Goal: Task Accomplishment & Management: Complete application form

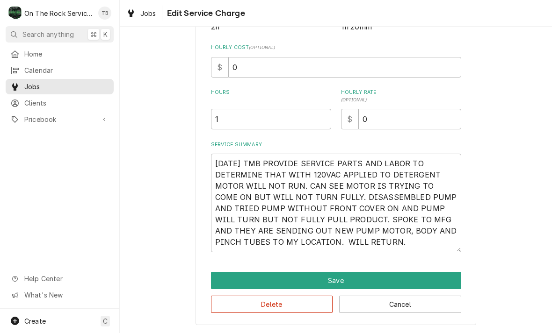
scroll to position [198, 0]
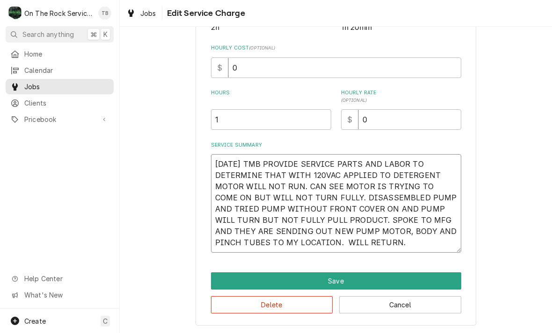
click at [390, 247] on textarea "8/19/25 TMB PROVIDE SERVICE PARTS AND LABOR TO DETERMINE THAT WITH 120VAC APPLI…" at bounding box center [336, 203] width 250 height 99
type textarea "8/19/25 TMB PROVIDE SERVICE PARTS AND LABOR TO DETERMINE THAT WITH 120VAC APPLI…"
type textarea "x"
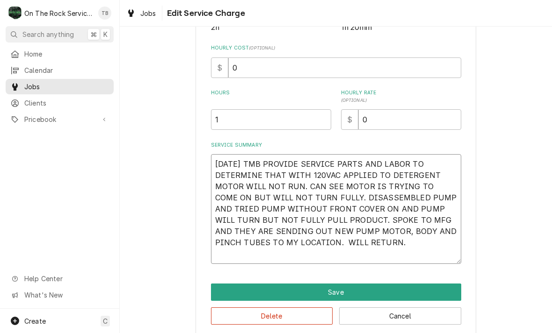
type textarea "8/19/25 TMB PROVIDE SERVICE PARTS AND LABOR TO DETERMINE THAT WITH 120VAC APPLI…"
type textarea "x"
type textarea "8/19/25 TMB PROVIDE SERVICE PARTS AND LABOR TO DETERMINE THAT WITH 120VAC APPLI…"
type textarea "x"
type textarea "8/19/25 TMB PROVIDE SERVICE PARTS AND LABOR TO DETERMINE THAT WITH 120VAC APPLI…"
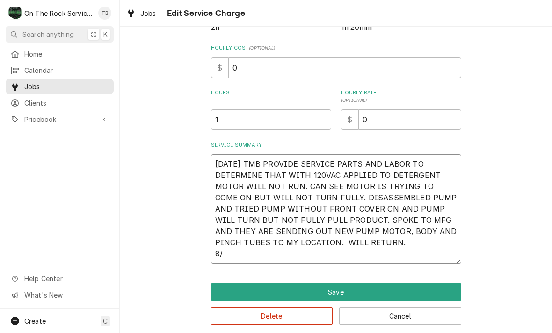
type textarea "x"
type textarea "8/19/25 TMB PROVIDE SERVICE PARTS AND LABOR TO DETERMINE THAT WITH 120VAC APPLI…"
type textarea "x"
type textarea "8/19/25 TMB PROVIDE SERVICE PARTS AND LABOR TO DETERMINE THAT WITH 120VAC APPLI…"
type textarea "x"
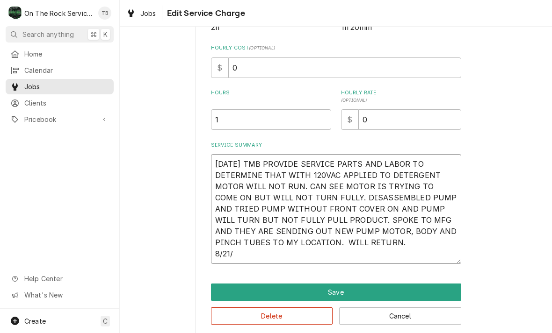
type textarea "8/19/25 TMB PROVIDE SERVICE PARTS AND LABOR TO DETERMINE THAT WITH 120VAC APPLI…"
type textarea "x"
type textarea "8/19/25 TMB PROVIDE SERVICE PARTS AND LABOR TO DETERMINE THAT WITH 120VAC APPLI…"
type textarea "x"
type textarea "8/19/25 TMB PROVIDE SERVICE PARTS AND LABOR TO DETERMINE THAT WITH 120VAC APPLI…"
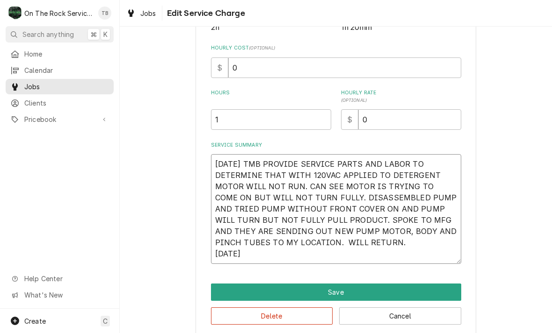
type textarea "x"
type textarea "8/19/25 TMB PROVIDE SERVICE PARTS AND LABOR TO DETERMINE THAT WITH 120VAC APPLI…"
type textarea "x"
type textarea "8/19/25 TMB PROVIDE SERVICE PARTS AND LABOR TO DETERMINE THAT WITH 120VAC APPLI…"
type textarea "x"
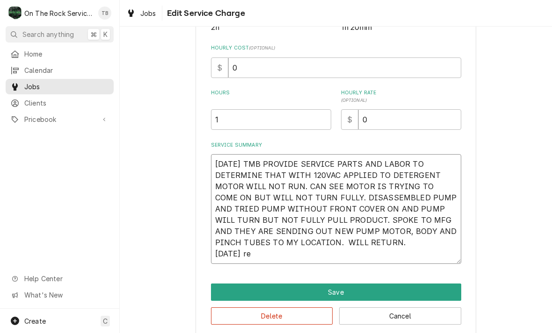
type textarea "8/19/25 TMB PROVIDE SERVICE PARTS AND LABOR TO DETERMINE THAT WITH 120VAC APPLI…"
type textarea "x"
type textarea "8/19/25 TMB PROVIDE SERVICE PARTS AND LABOR TO DETERMINE THAT WITH 120VAC APPLI…"
type textarea "x"
type textarea "8/19/25 TMB PROVIDE SERVICE PARTS AND LABOR TO DETERMINE THAT WITH 120VAC APPLI…"
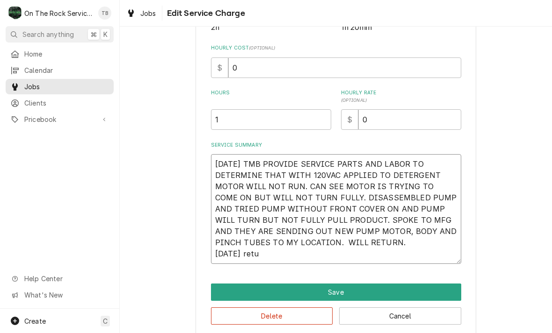
type textarea "x"
type textarea "8/19/25 TMB PROVIDE SERVICE PARTS AND LABOR TO DETERMINE THAT WITH 120VAC APPLI…"
type textarea "x"
type textarea "8/19/25 TMB PROVIDE SERVICE PARTS AND LABOR TO DETERMINE THAT WITH 120VAC APPLI…"
type textarea "x"
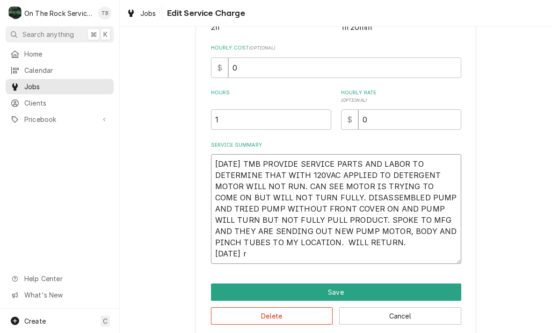
type textarea "8/19/25 TMB PROVIDE SERVICE PARTS AND LABOR TO DETERMINE THAT WITH 120VAC APPLI…"
type textarea "x"
type textarea "8/19/25 TMB PROVIDE SERVICE PARTS AND LABOR TO DETERMINE THAT WITH 120VAC APPLI…"
type textarea "x"
type textarea "8/19/25 TMB PROVIDE SERVICE PARTS AND LABOR TO DETERMINE THAT WITH 120VAC APPLI…"
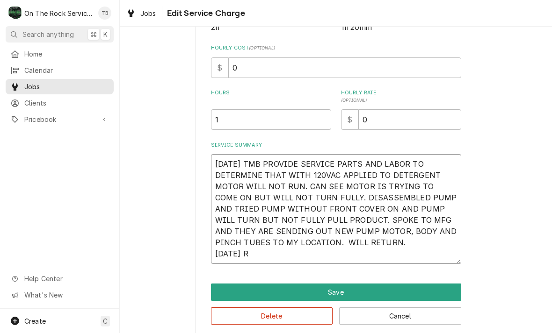
type textarea "x"
type textarea "8/19/25 TMB PROVIDE SERVICE PARTS AND LABOR TO DETERMINE THAT WITH 120VAC APPLI…"
type textarea "x"
type textarea "8/19/25 TMB PROVIDE SERVICE PARTS AND LABOR TO DETERMINE THAT WITH 120VAC APPLI…"
type textarea "x"
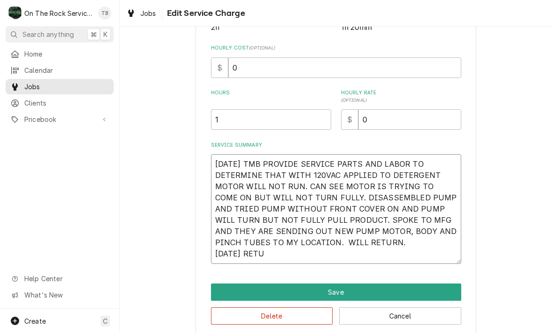
type textarea "8/19/25 TMB PROVIDE SERVICE PARTS AND LABOR TO DETERMINE THAT WITH 120VAC APPLI…"
type textarea "x"
type textarea "8/19/25 TMB PROVIDE SERVICE PARTS AND LABOR TO DETERMINE THAT WITH 120VAC APPLI…"
type textarea "x"
type textarea "8/19/25 TMB PROVIDE SERVICE PARTS AND LABOR TO DETERMINE THAT WITH 120VAC APPLI…"
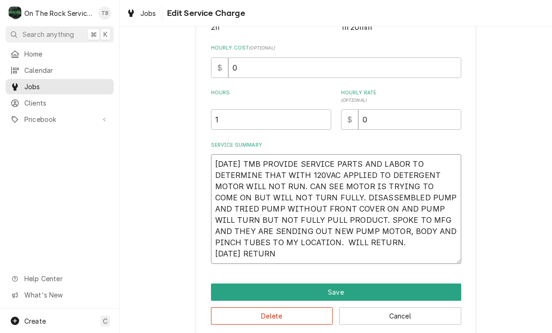
type textarea "x"
type textarea "8/19/25 TMB PROVIDE SERVICE PARTS AND LABOR TO DETERMINE THAT WITH 120VAC APPLI…"
type textarea "x"
type textarea "8/19/25 TMB PROVIDE SERVICE PARTS AND LABOR TO DETERMINE THAT WITH 120VAC APPLI…"
type textarea "x"
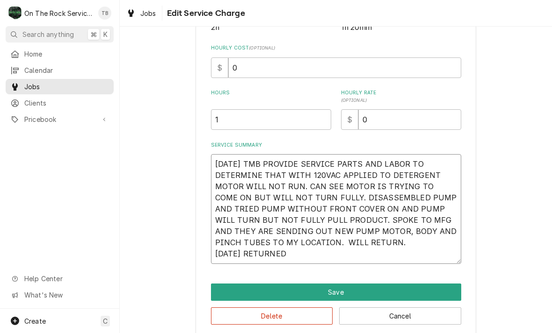
type textarea "8/19/25 TMB PROVIDE SERVICE PARTS AND LABOR TO DETERMINE THAT WITH 120VAC APPLI…"
type textarea "x"
type textarea "8/19/25 TMB PROVIDE SERVICE PARTS AND LABOR TO DETERMINE THAT WITH 120VAC APPLI…"
type textarea "x"
type textarea "8/19/25 TMB PROVIDE SERVICE PARTS AND LABOR TO DETERMINE THAT WITH 120VAC APPLI…"
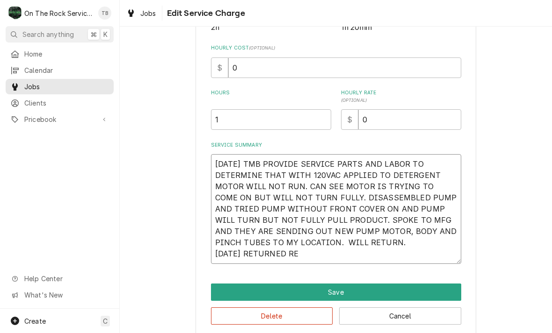
type textarea "x"
type textarea "8/19/25 TMB PROVIDE SERVICE PARTS AND LABOR TO DETERMINE THAT WITH 120VAC APPLI…"
type textarea "x"
type textarea "8/19/25 TMB PROVIDE SERVICE PARTS AND LABOR TO DETERMINE THAT WITH 120VAC APPLI…"
type textarea "x"
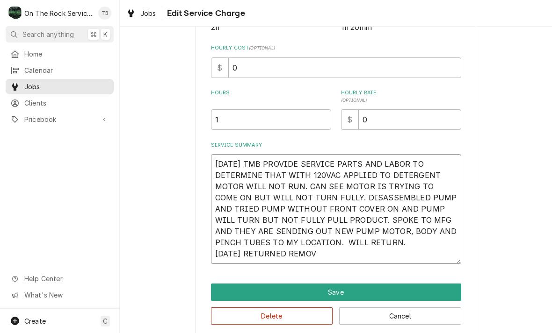
type textarea "8/19/25 TMB PROVIDE SERVICE PARTS AND LABOR TO DETERMINE THAT WITH 120VAC APPLI…"
type textarea "x"
type textarea "8/19/25 TMB PROVIDE SERVICE PARTS AND LABOR TO DETERMINE THAT WITH 120VAC APPLI…"
type textarea "x"
type textarea "8/19/25 TMB PROVIDE SERVICE PARTS AND LABOR TO DETERMINE THAT WITH 120VAC APPLI…"
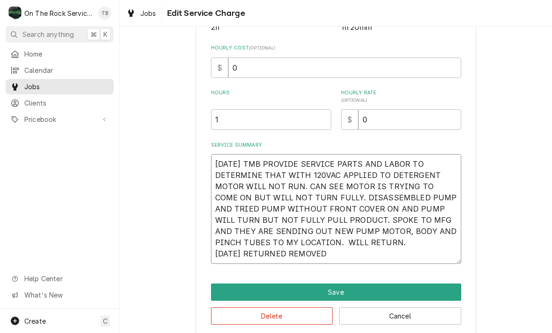
type textarea "x"
type textarea "8/19/25 TMB PROVIDE SERVICE PARTS AND LABOR TO DETERMINE THAT WITH 120VAC APPLI…"
type textarea "x"
type textarea "8/19/25 TMB PROVIDE SERVICE PARTS AND LABOR TO DETERMINE THAT WITH 120VAC APPLI…"
type textarea "x"
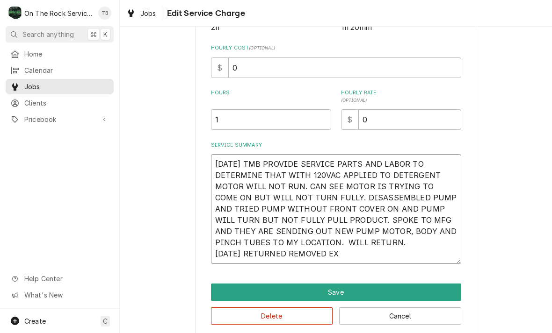
type textarea "8/19/25 TMB PROVIDE SERVICE PARTS AND LABOR TO DETERMINE THAT WITH 120VAC APPLI…"
type textarea "x"
type textarea "8/19/25 TMB PROVIDE SERVICE PARTS AND LABOR TO DETERMINE THAT WITH 120VAC APPLI…"
type textarea "x"
type textarea "8/19/25 TMB PROVIDE SERVICE PARTS AND LABOR TO DETERMINE THAT WITH 120VAC APPLI…"
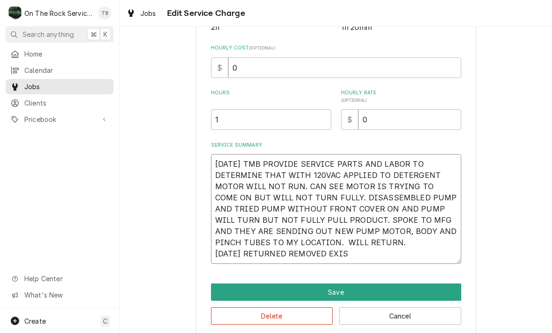
type textarea "x"
type textarea "8/19/25 TMB PROVIDE SERVICE PARTS AND LABOR TO DETERMINE THAT WITH 120VAC APPLI…"
type textarea "x"
type textarea "8/19/25 TMB PROVIDE SERVICE PARTS AND LABOR TO DETERMINE THAT WITH 120VAC APPLI…"
type textarea "x"
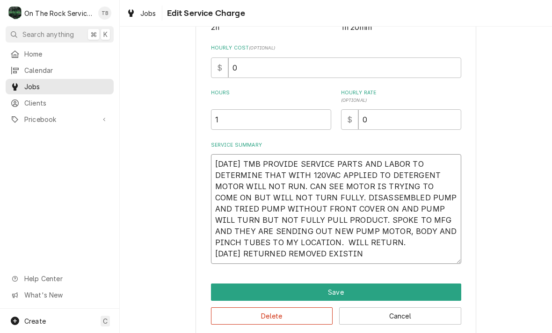
type textarea "8/19/25 TMB PROVIDE SERVICE PARTS AND LABOR TO DETERMINE THAT WITH 120VAC APPLI…"
type textarea "x"
type textarea "8/19/25 TMB PROVIDE SERVICE PARTS AND LABOR TO DETERMINE THAT WITH 120VAC APPLI…"
type textarea "x"
type textarea "8/19/25 TMB PROVIDE SERVICE PARTS AND LABOR TO DETERMINE THAT WITH 120VAC APPLI…"
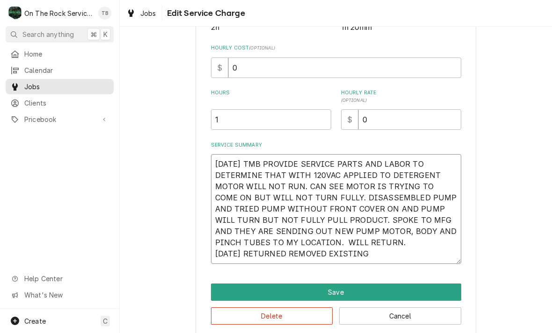
type textarea "x"
type textarea "8/19/25 TMB PROVIDE SERVICE PARTS AND LABOR TO DETERMINE THAT WITH 120VAC APPLI…"
type textarea "x"
type textarea "8/19/25 TMB PROVIDE SERVICE PARTS AND LABOR TO DETERMINE THAT WITH 120VAC APPLI…"
type textarea "x"
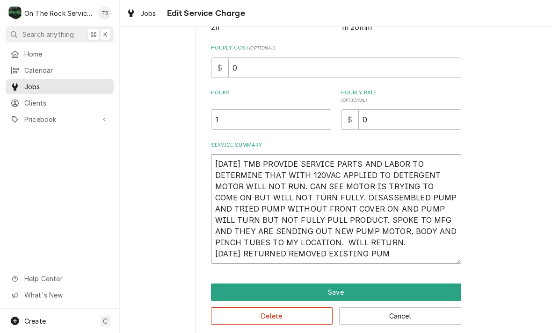
type textarea "8/19/25 TMB PROVIDE SERVICE PARTS AND LABOR TO DETERMINE THAT WITH 120VAC APPLI…"
type textarea "x"
type textarea "8/19/25 TMB PROVIDE SERVICE PARTS AND LABOR TO DETERMINE THAT WITH 120VAC APPLI…"
type textarea "x"
type textarea "8/19/25 TMB PROVIDE SERVICE PARTS AND LABOR TO DETERMINE THAT WITH 120VAC APPLI…"
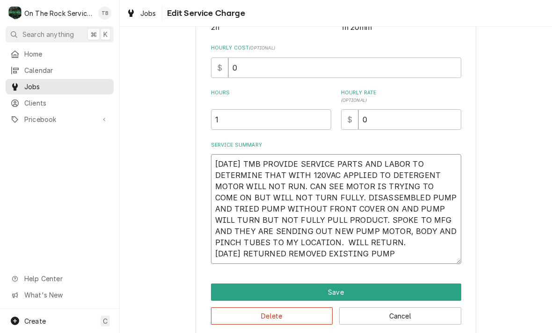
type textarea "x"
type textarea "8/19/25 TMB PROVIDE SERVICE PARTS AND LABOR TO DETERMINE THAT WITH 120VAC APPLI…"
type textarea "x"
type textarea "8/19/25 TMB PROVIDE SERVICE PARTS AND LABOR TO DETERMINE THAT WITH 120VAC APPLI…"
type textarea "x"
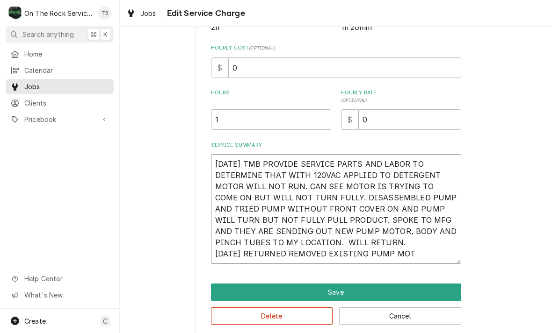
type textarea "8/19/25 TMB PROVIDE SERVICE PARTS AND LABOR TO DETERMINE THAT WITH 120VAC APPLI…"
type textarea "x"
type textarea "8/19/25 TMB PROVIDE SERVICE PARTS AND LABOR TO DETERMINE THAT WITH 120VAC APPLI…"
type textarea "x"
type textarea "8/19/25 TMB PROVIDE SERVICE PARTS AND LABOR TO DETERMINE THAT WITH 120VAC APPLI…"
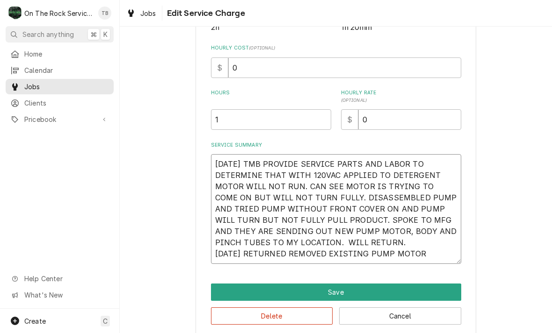
type textarea "x"
type textarea "8/19/25 TMB PROVIDE SERVICE PARTS AND LABOR TO DETERMINE THAT WITH 120VAC APPLI…"
type textarea "x"
type textarea "8/19/25 TMB PROVIDE SERVICE PARTS AND LABOR TO DETERMINE THAT WITH 120VAC APPLI…"
type textarea "x"
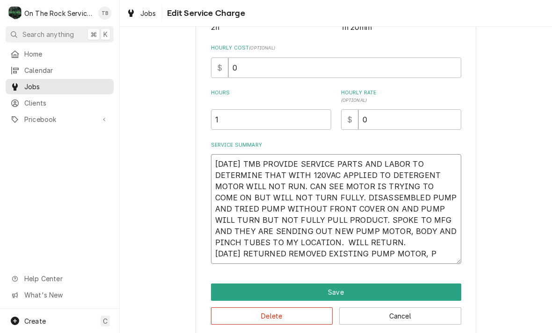
type textarea "8/19/25 TMB PROVIDE SERVICE PARTS AND LABOR TO DETERMINE THAT WITH 120VAC APPLI…"
type textarea "x"
type textarea "8/19/25 TMB PROVIDE SERVICE PARTS AND LABOR TO DETERMINE THAT WITH 120VAC APPLI…"
type textarea "x"
type textarea "8/19/25 TMB PROVIDE SERVICE PARTS AND LABOR TO DETERMINE THAT WITH 120VAC APPLI…"
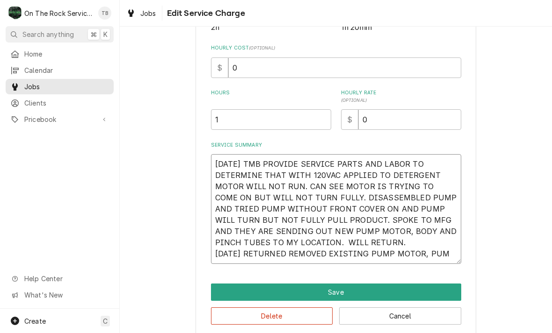
type textarea "x"
type textarea "8/19/25 TMB PROVIDE SERVICE PARTS AND LABOR TO DETERMINE THAT WITH 120VAC APPLI…"
type textarea "x"
type textarea "8/19/25 TMB PROVIDE SERVICE PARTS AND LABOR TO DETERMINE THAT WITH 120VAC APPLI…"
type textarea "x"
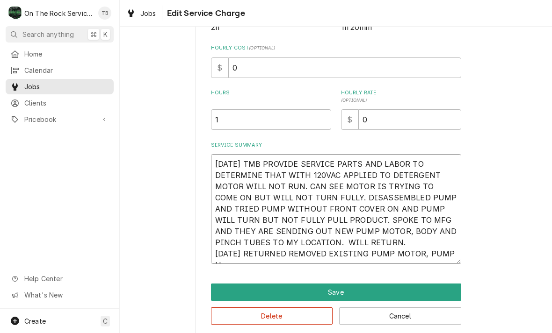
type textarea "8/19/25 TMB PROVIDE SERVICE PARTS AND LABOR TO DETERMINE THAT WITH 120VAC APPLI…"
type textarea "x"
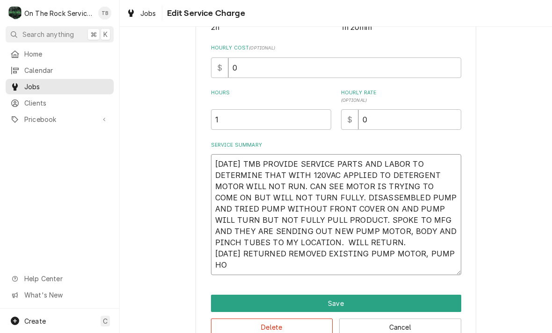
type textarea "8/19/25 TMB PROVIDE SERVICE PARTS AND LABOR TO DETERMINE THAT WITH 120VAC APPLI…"
type textarea "x"
type textarea "8/19/25 TMB PROVIDE SERVICE PARTS AND LABOR TO DETERMINE THAT WITH 120VAC APPLI…"
type textarea "x"
type textarea "8/19/25 TMB PROVIDE SERVICE PARTS AND LABOR TO DETERMINE THAT WITH 120VAC APPLI…"
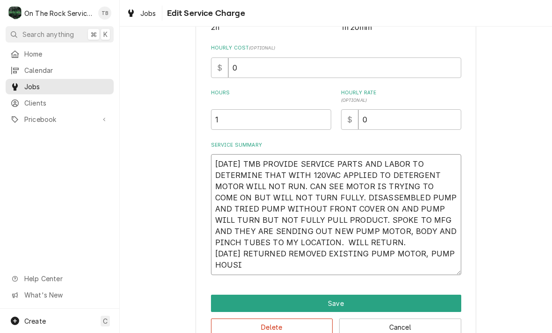
type textarea "x"
type textarea "8/19/25 TMB PROVIDE SERVICE PARTS AND LABOR TO DETERMINE THAT WITH 120VAC APPLI…"
type textarea "x"
type textarea "8/19/25 TMB PROVIDE SERVICE PARTS AND LABOR TO DETERMINE THAT WITH 120VAC APPLI…"
type textarea "x"
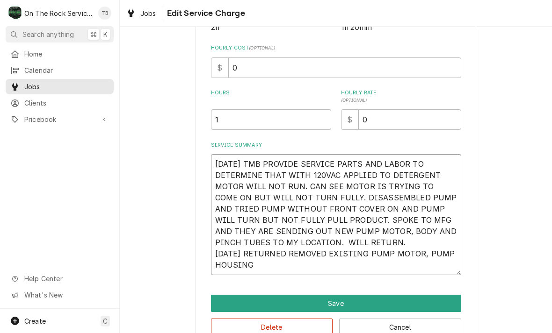
type textarea "8/19/25 TMB PROVIDE SERVICE PARTS AND LABOR TO DETERMINE THAT WITH 120VAC APPLI…"
type textarea "x"
type textarea "8/19/25 TMB PROVIDE SERVICE PARTS AND LABOR TO DETERMINE THAT WITH 120VAC APPLI…"
type textarea "x"
type textarea "8/19/25 TMB PROVIDE SERVICE PARTS AND LABOR TO DETERMINE THAT WITH 120VAC APPLI…"
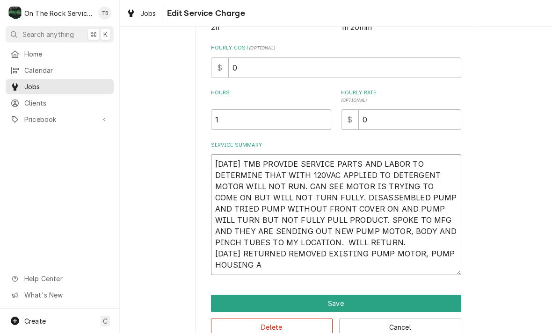
type textarea "x"
type textarea "8/19/25 TMB PROVIDE SERVICE PARTS AND LABOR TO DETERMINE THAT WITH 120VAC APPLI…"
type textarea "x"
type textarea "8/19/25 TMB PROVIDE SERVICE PARTS AND LABOR TO DETERMINE THAT WITH 120VAC APPLI…"
type textarea "x"
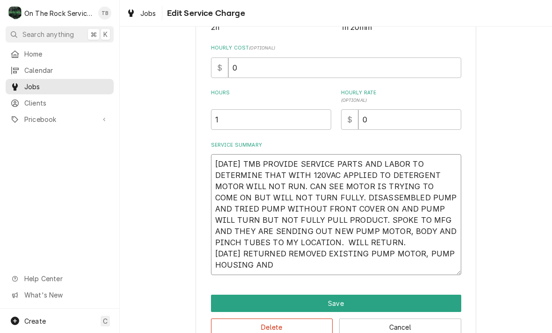
type textarea "8/19/25 TMB PROVIDE SERVICE PARTS AND LABOR TO DETERMINE THAT WITH 120VAC APPLI…"
type textarea "x"
type textarea "8/19/25 TMB PROVIDE SERVICE PARTS AND LABOR TO DETERMINE THAT WITH 120VAC APPLI…"
type textarea "x"
type textarea "8/19/25 TMB PROVIDE SERVICE PARTS AND LABOR TO DETERMINE THAT WITH 120VAC APPLI…"
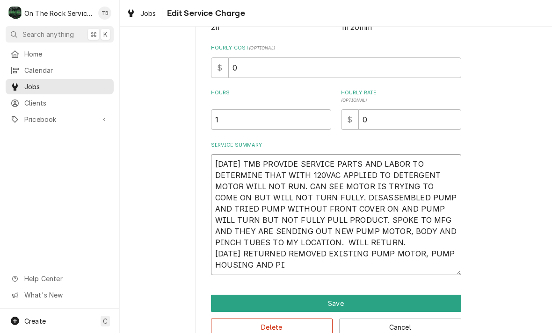
type textarea "x"
type textarea "8/19/25 TMB PROVIDE SERVICE PARTS AND LABOR TO DETERMINE THAT WITH 120VAC APPLI…"
type textarea "x"
type textarea "8/19/25 TMB PROVIDE SERVICE PARTS AND LABOR TO DETERMINE THAT WITH 120VAC APPLI…"
type textarea "x"
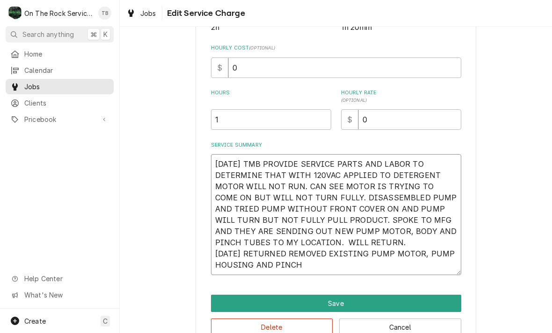
type textarea "8/19/25 TMB PROVIDE SERVICE PARTS AND LABOR TO DETERMINE THAT WITH 120VAC APPLI…"
type textarea "x"
type textarea "8/19/25 TMB PROVIDE SERVICE PARTS AND LABOR TO DETERMINE THAT WITH 120VAC APPLI…"
type textarea "x"
type textarea "8/19/25 TMB PROVIDE SERVICE PARTS AND LABOR TO DETERMINE THAT WITH 120VAC APPLI…"
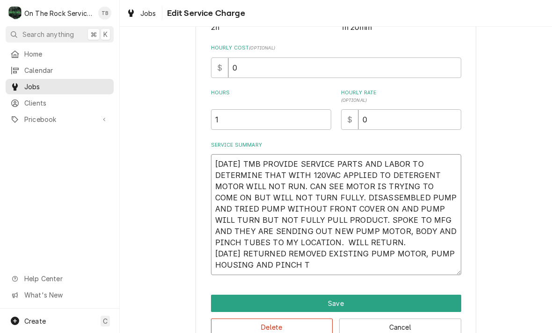
type textarea "x"
type textarea "8/19/25 TMB PROVIDE SERVICE PARTS AND LABOR TO DETERMINE THAT WITH 120VAC APPLI…"
type textarea "x"
type textarea "8/19/25 TMB PROVIDE SERVICE PARTS AND LABOR TO DETERMINE THAT WITH 120VAC APPLI…"
type textarea "x"
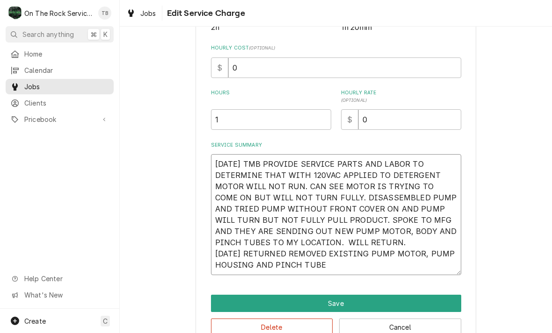
type textarea "8/19/25 TMB PROVIDE SERVICE PARTS AND LABOR TO DETERMINE THAT WITH 120VAC APPLI…"
type textarea "x"
type textarea "8/19/25 TMB PROVIDE SERVICE PARTS AND LABOR TO DETERMINE THAT WITH 120VAC APPLI…"
type textarea "x"
type textarea "8/19/25 TMB PROVIDE SERVICE PARTS AND LABOR TO DETERMINE THAT WITH 120VAC APPLI…"
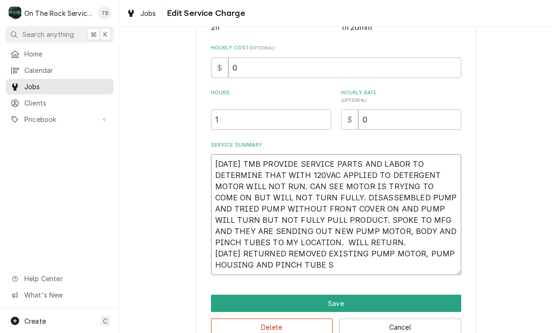
type textarea "x"
type textarea "8/19/25 TMB PROVIDE SERVICE PARTS AND LABOR TO DETERMINE THAT WITH 120VAC APPLI…"
type textarea "x"
type textarea "8/19/25 TMB PROVIDE SERVICE PARTS AND LABOR TO DETERMINE THAT WITH 120VAC APPLI…"
type textarea "x"
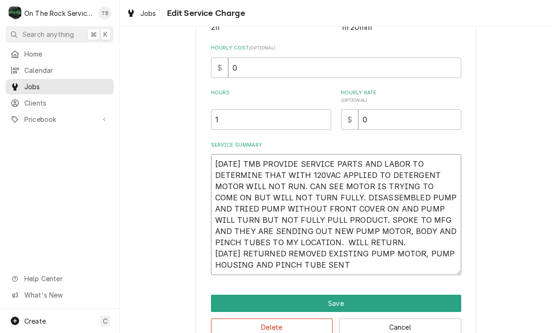
type textarea "8/19/25 TMB PROVIDE SERVICE PARTS AND LABOR TO DETERMINE THAT WITH 120VAC APPLI…"
type textarea "x"
type textarea "8/19/25 TMB PROVIDE SERVICE PARTS AND LABOR TO DETERMINE THAT WITH 120VAC APPLI…"
type textarea "x"
type textarea "8/19/25 TMB PROVIDE SERVICE PARTS AND LABOR TO DETERMINE THAT WITH 120VAC APPLI…"
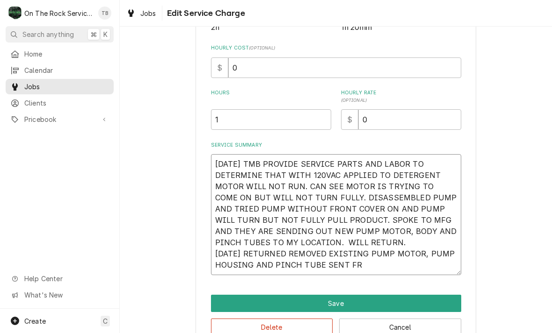
type textarea "x"
type textarea "8/19/25 TMB PROVIDE SERVICE PARTS AND LABOR TO DETERMINE THAT WITH 120VAC APPLI…"
type textarea "x"
type textarea "8/19/25 TMB PROVIDE SERVICE PARTS AND LABOR TO DETERMINE THAT WITH 120VAC APPLI…"
type textarea "x"
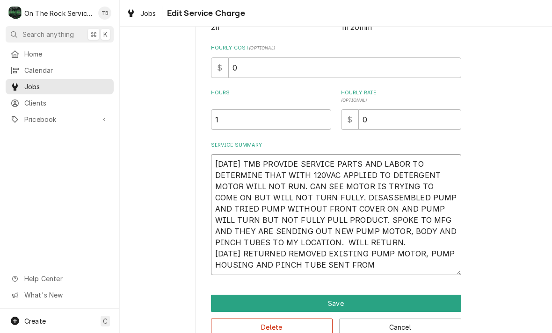
type textarea "8/19/25 TMB PROVIDE SERVICE PARTS AND LABOR TO DETERMINE THAT WITH 120VAC APPLI…"
type textarea "x"
type textarea "8/19/25 TMB PROVIDE SERVICE PARTS AND LABOR TO DETERMINE THAT WITH 120VAC APPLI…"
type textarea "x"
type textarea "8/19/25 TMB PROVIDE SERVICE PARTS AND LABOR TO DETERMINE THAT WITH 120VAC APPLI…"
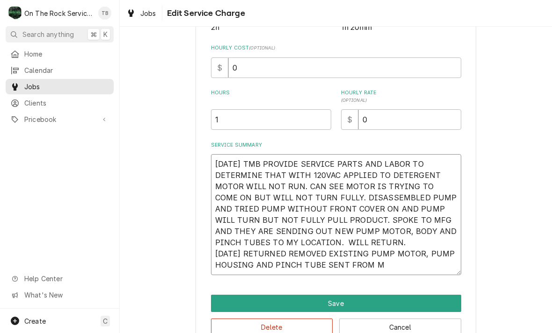
type textarea "x"
type textarea "8/19/25 TMB PROVIDE SERVICE PARTS AND LABOR TO DETERMINE THAT WITH 120VAC APPLI…"
type textarea "x"
type textarea "8/19/25 TMB PROVIDE SERVICE PARTS AND LABOR TO DETERMINE THAT WITH 120VAC APPLI…"
type textarea "x"
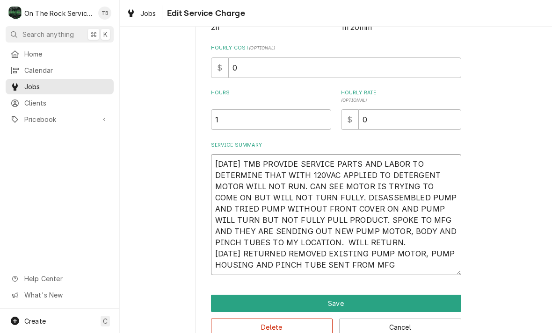
type textarea "8/19/25 TMB PROVIDE SERVICE PARTS AND LABOR TO DETERMINE THAT WITH 120VAC APPLI…"
type textarea "x"
type textarea "8/19/25 TMB PROVIDE SERVICE PARTS AND LABOR TO DETERMINE THAT WITH 120VAC APPLI…"
type textarea "x"
type textarea "8/19/25 TMB PROVIDE SERVICE PARTS AND LABOR TO DETERMINE THAT WITH 120VAC APPLI…"
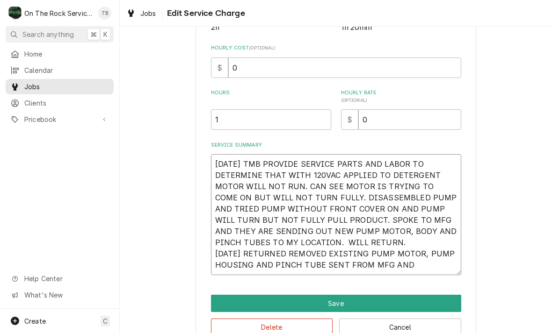
type textarea "x"
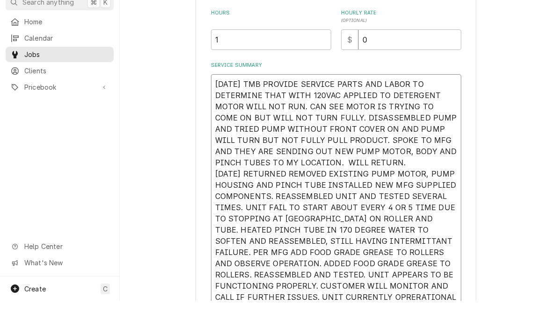
scroll to position [257, 0]
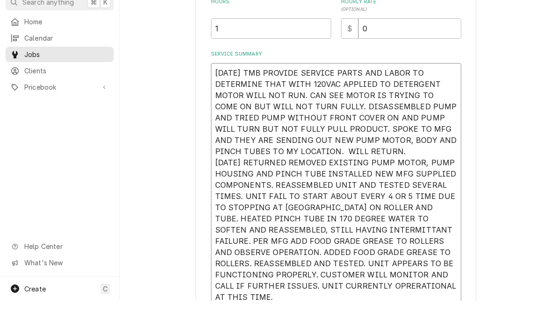
click at [411, 282] on textarea "8/19/25 TMB PROVIDE SERVICE PARTS AND LABOR TO DETERMINE THAT WITH 120VAC APPLI…" at bounding box center [336, 217] width 250 height 245
click at [373, 227] on textarea "8/19/25 TMB PROVIDE SERVICE PARTS AND LABOR TO DETERMINE THAT WITH 120VAC APPLI…" at bounding box center [336, 217] width 250 height 245
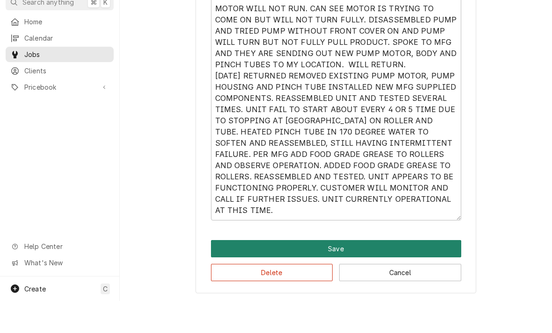
click at [348, 273] on button "Save" at bounding box center [336, 281] width 250 height 17
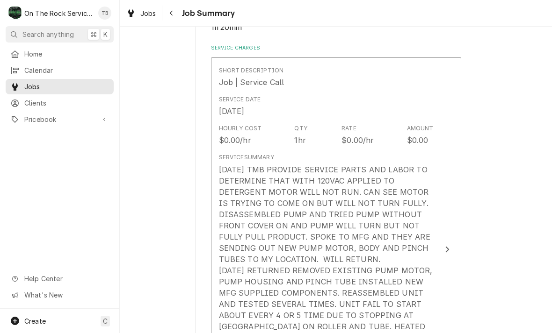
scroll to position [209, 0]
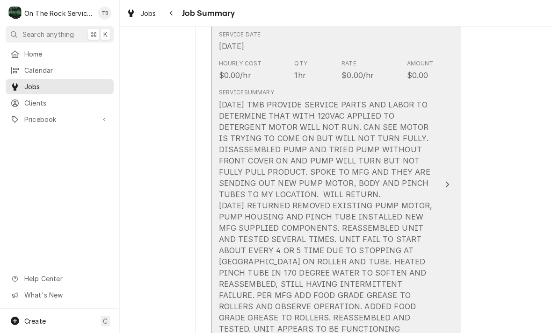
click at [375, 285] on div "8/19/25 TMB PROVIDE SERVICE PARTS AND LABOR TO DETERMINE THAT WITH 120VAC APPLI…" at bounding box center [326, 233] width 215 height 269
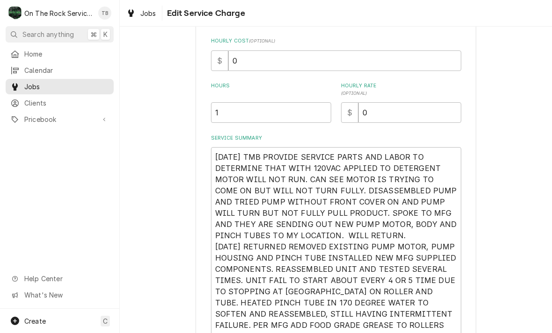
scroll to position [208, 0]
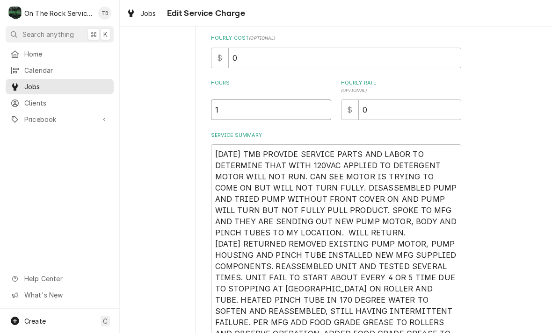
click at [244, 113] on input "1" at bounding box center [271, 110] width 120 height 21
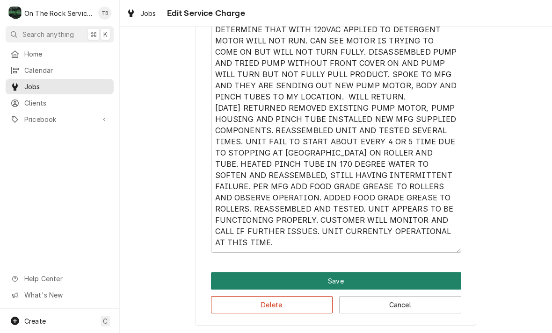
click at [347, 283] on button "Save" at bounding box center [336, 281] width 250 height 17
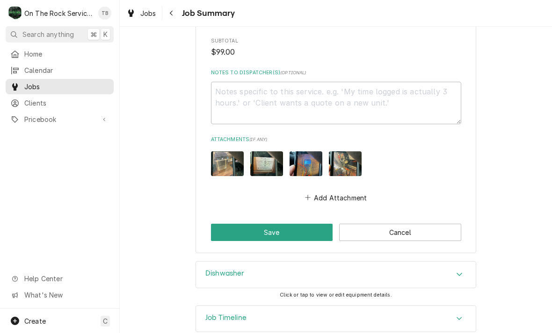
scroll to position [848, 0]
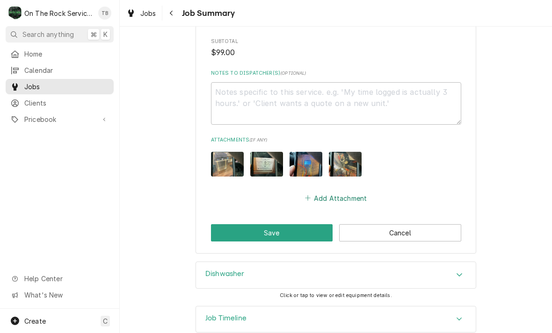
click at [355, 192] on button "Add Attachment" at bounding box center [335, 198] width 65 height 13
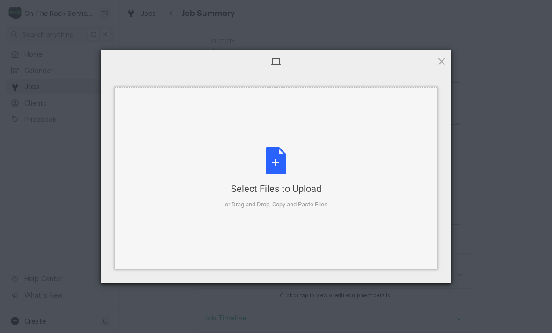
click at [286, 169] on div "Select Files to Upload or Drag and Drop, Copy and Paste Files" at bounding box center [276, 178] width 102 height 62
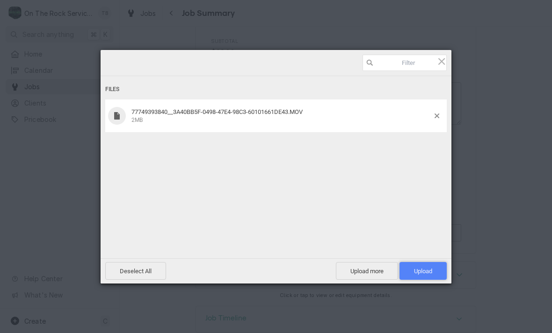
click at [427, 270] on span "Upload 1" at bounding box center [423, 271] width 18 height 7
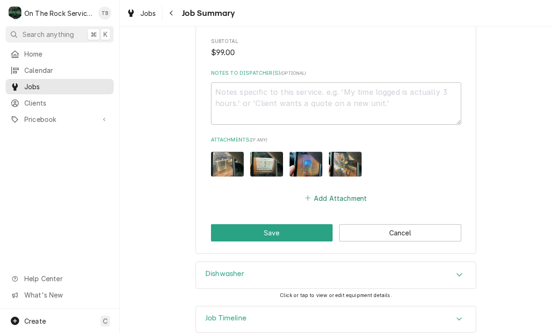
click at [355, 192] on button "Add Attachment" at bounding box center [335, 198] width 65 height 13
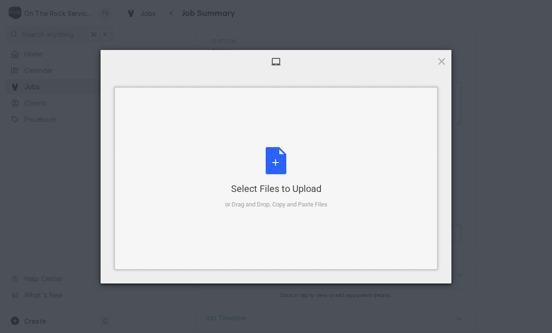
click at [276, 158] on div "Select Files to Upload or Drag and Drop, Copy and Paste Files" at bounding box center [276, 178] width 102 height 62
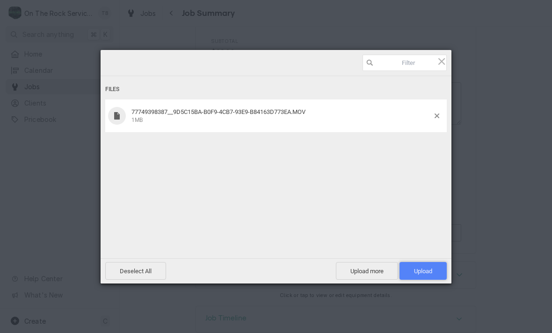
click at [432, 273] on span "Upload 1" at bounding box center [422, 271] width 47 height 18
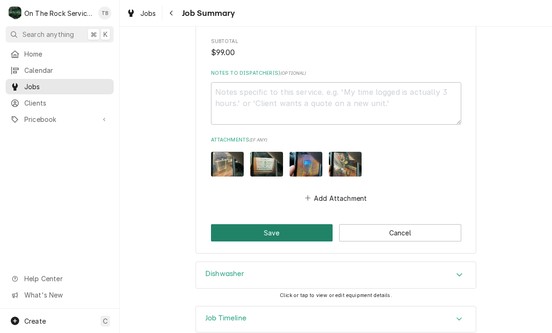
click at [289, 224] on button "Save" at bounding box center [272, 232] width 122 height 17
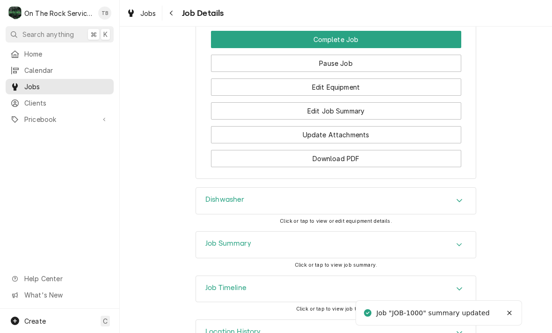
scroll to position [1087, 0]
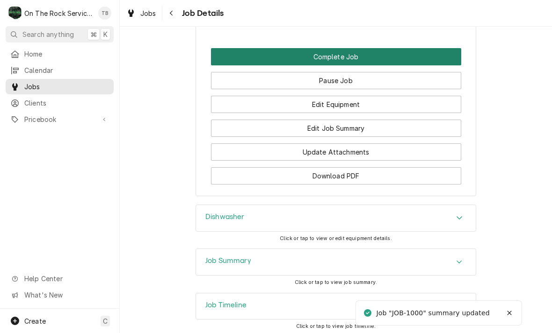
click at [356, 53] on button "Complete Job" at bounding box center [336, 56] width 250 height 17
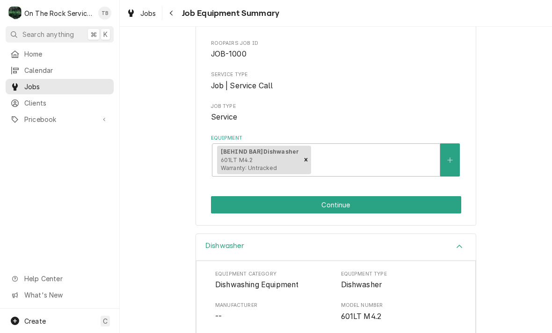
scroll to position [82, 0]
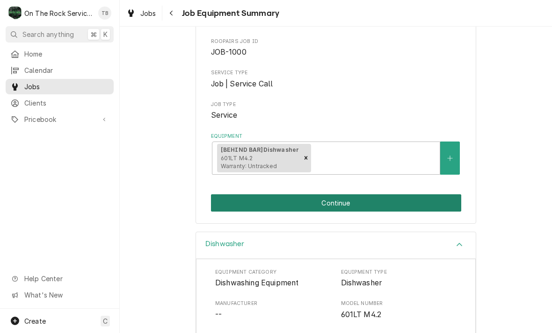
click at [346, 202] on button "Continue" at bounding box center [336, 203] width 250 height 17
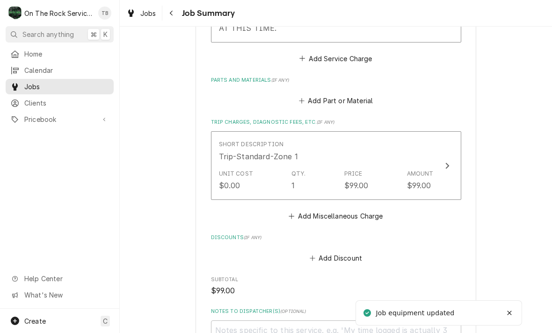
scroll to position [650, 0]
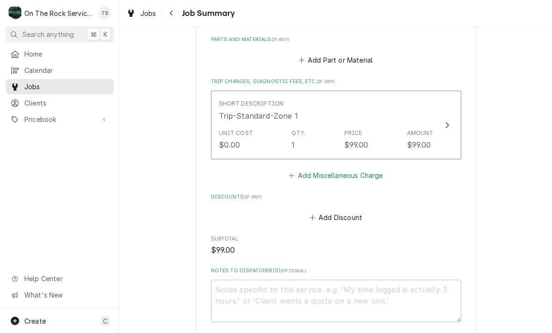
click at [361, 169] on button "Add Miscellaneous Charge" at bounding box center [335, 175] width 97 height 13
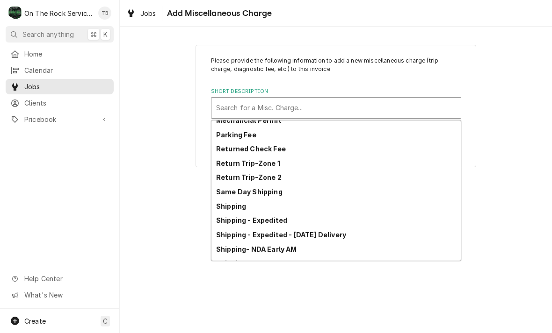
scroll to position [36, 0]
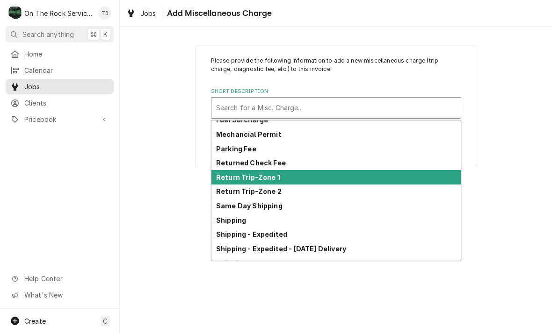
click at [276, 180] on strong "Return Trip-Zone 1" at bounding box center [248, 177] width 64 height 8
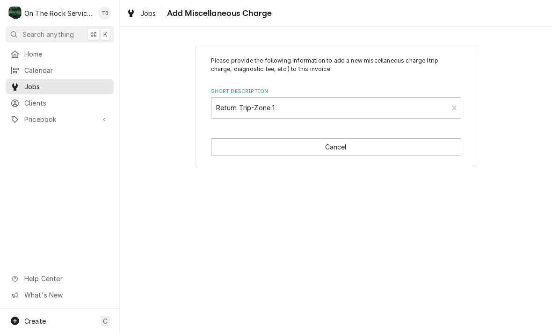
type textarea "x"
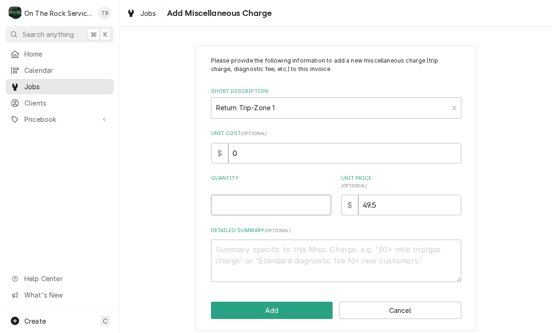
click at [262, 203] on input "Quantity" at bounding box center [271, 205] width 120 height 21
type input "1"
type textarea "x"
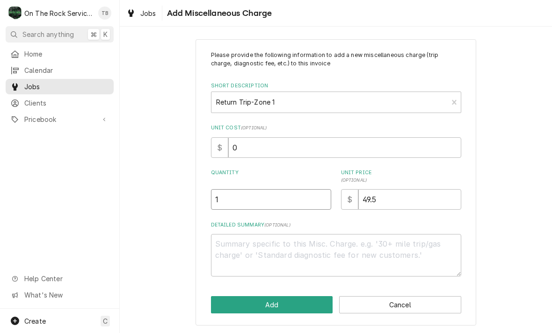
scroll to position [5, 0]
type input "1"
click at [185, 270] on div "Please provide the following information to add a new miscellaneous charge (tri…" at bounding box center [336, 182] width 432 height 303
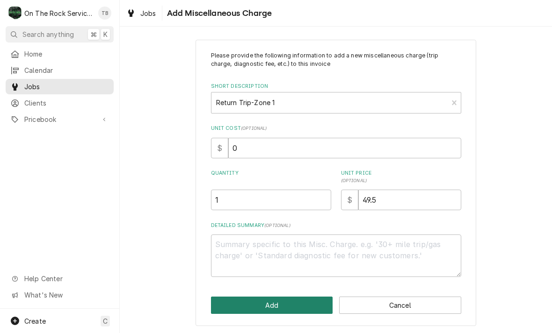
click at [280, 307] on button "Add" at bounding box center [272, 305] width 122 height 17
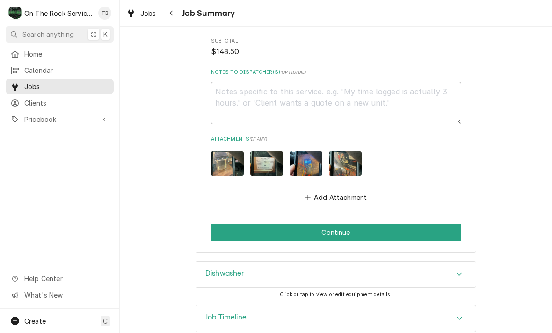
scroll to position [922, 0]
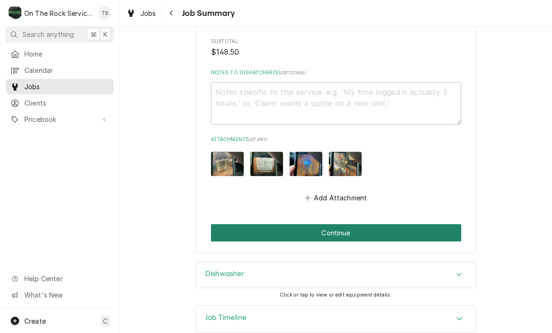
click at [350, 224] on button "Continue" at bounding box center [336, 232] width 250 height 17
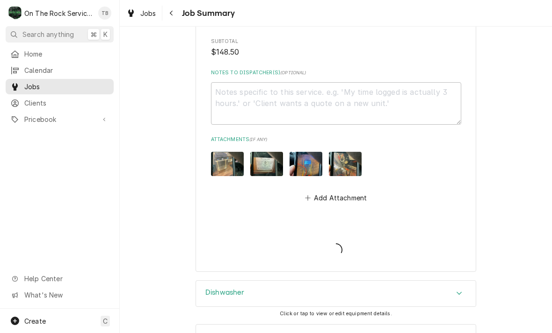
type textarea "x"
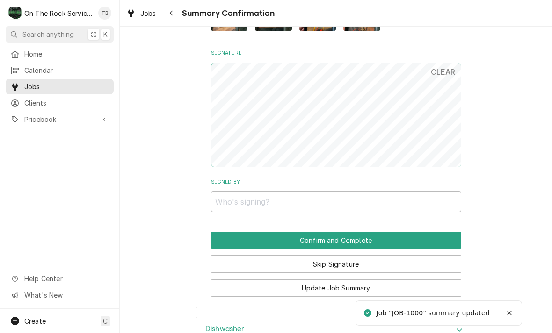
scroll to position [805, 0]
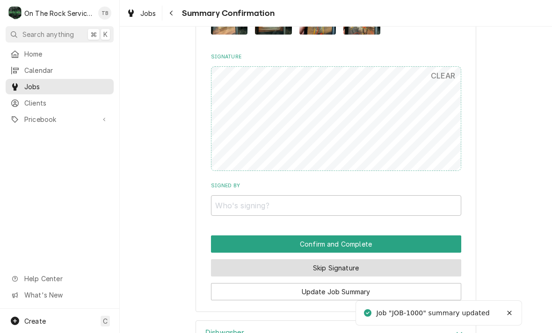
click at [361, 262] on button "Skip Signature" at bounding box center [336, 268] width 250 height 17
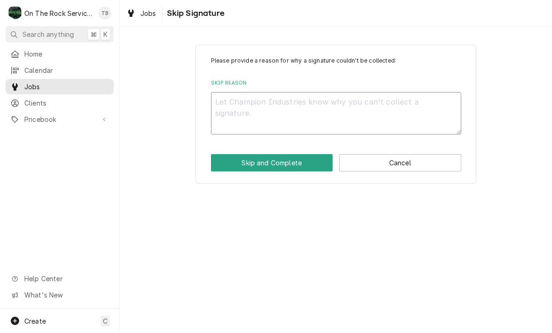
click at [288, 115] on textarea "Skip Reason" at bounding box center [336, 113] width 250 height 43
type textarea "x"
type textarea "S"
type textarea "x"
type textarea "SK"
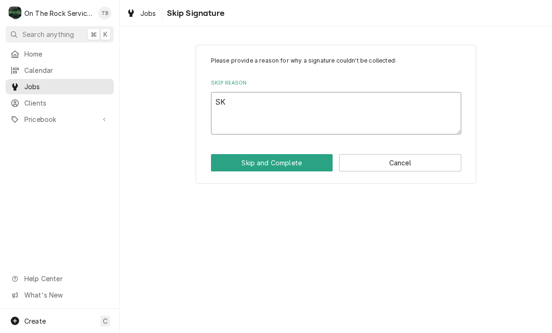
type textarea "x"
type textarea "SKI"
type textarea "x"
type textarea "SKIP"
click at [298, 162] on button "Skip and Complete" at bounding box center [272, 162] width 122 height 17
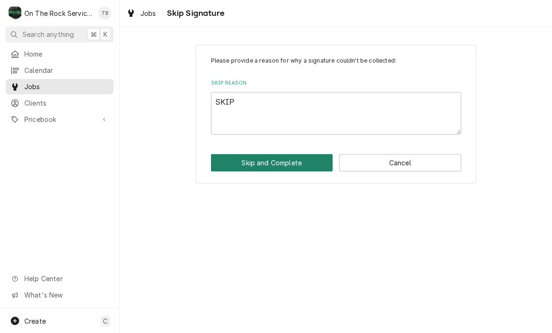
type textarea "x"
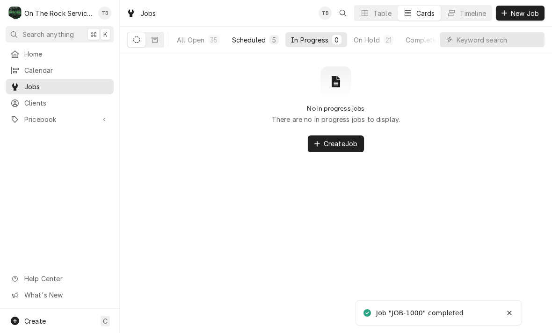
click at [262, 46] on button "Scheduled 5" at bounding box center [255, 39] width 58 height 15
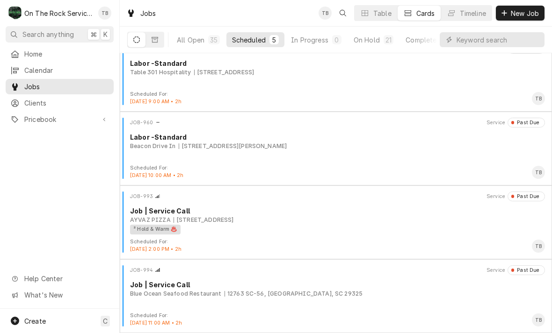
scroll to position [89, 0]
click at [370, 41] on div "On Hold" at bounding box center [367, 40] width 26 height 10
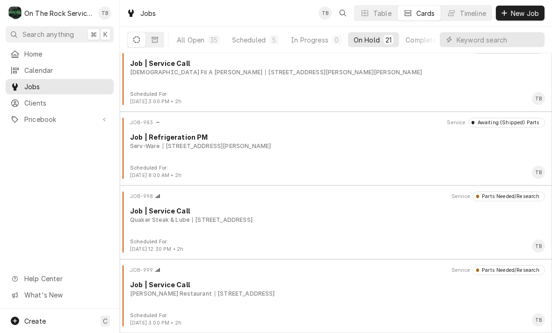
scroll to position [1271, 0]
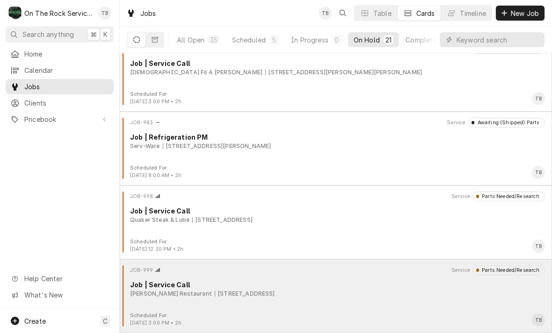
click at [449, 296] on div "Wade’s Restaurant 1000 N Pine St Suite 33, Spartanburg, SC 29303" at bounding box center [337, 294] width 415 height 8
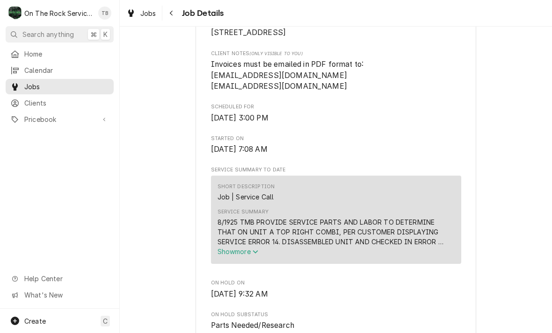
scroll to position [246, 0]
click at [258, 255] on span "Show more" at bounding box center [237, 251] width 41 height 8
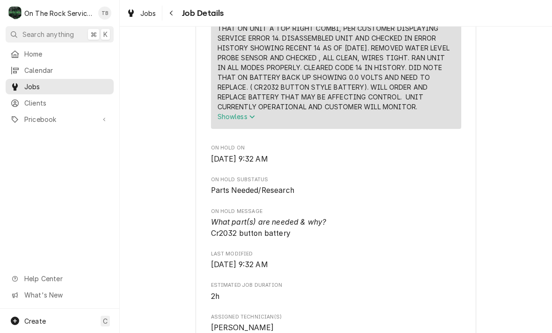
scroll to position [447, 0]
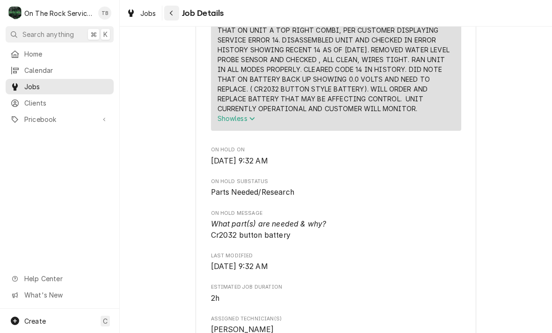
click at [172, 14] on icon "Navigate back" at bounding box center [171, 13] width 3 height 5
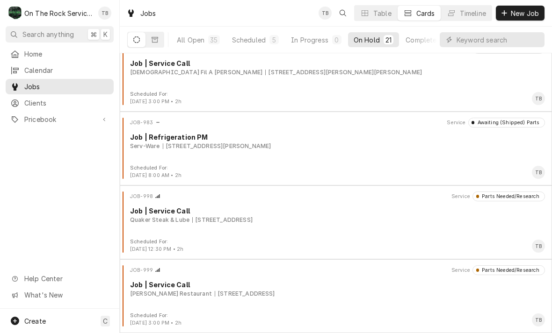
scroll to position [1271, 0]
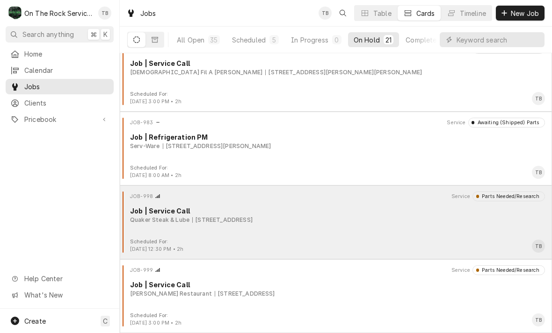
click at [382, 219] on div "Quaker Steak & Lube 10 Chrome Dr, Greenville, SC 29615" at bounding box center [337, 220] width 415 height 8
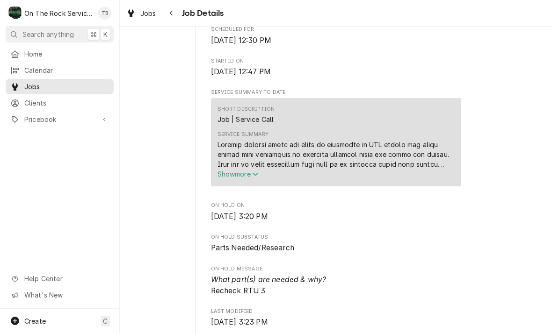
scroll to position [322, 0]
click at [252, 179] on span "Show more" at bounding box center [237, 175] width 41 height 8
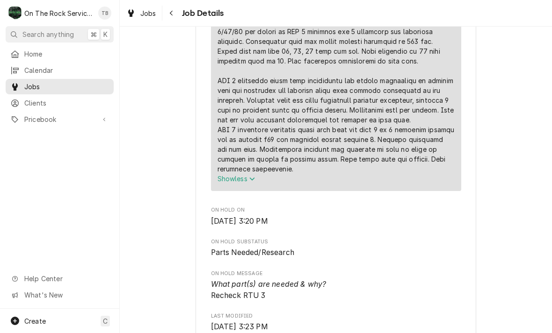
scroll to position [575, 0]
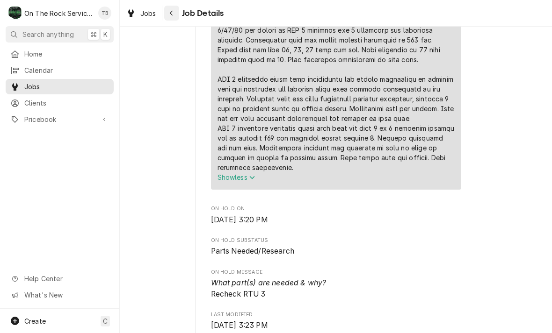
click at [177, 8] on button "Navigate back" at bounding box center [171, 13] width 15 height 15
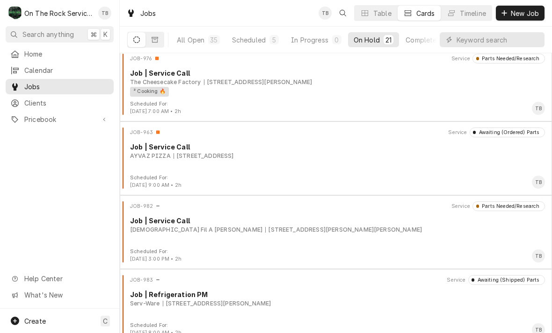
scroll to position [1113, 0]
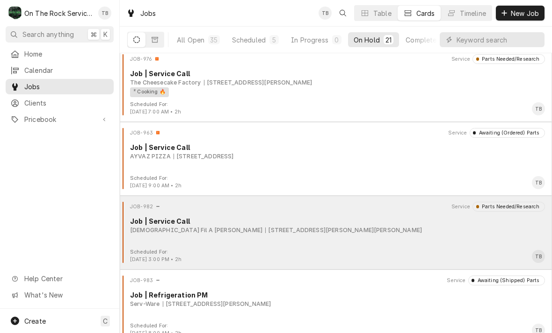
click at [381, 238] on div "JOB-982 Service Parts Needed/Research Job | Service Call [DEMOGRAPHIC_DATA] Fil…" at bounding box center [335, 225] width 425 height 47
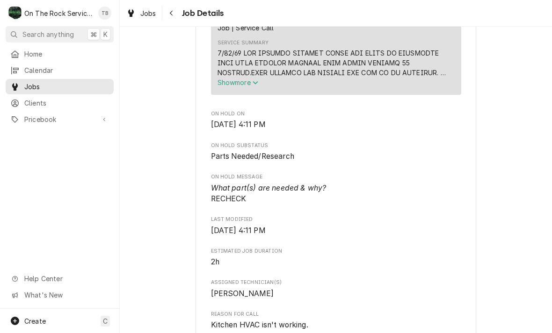
scroll to position [364, 0]
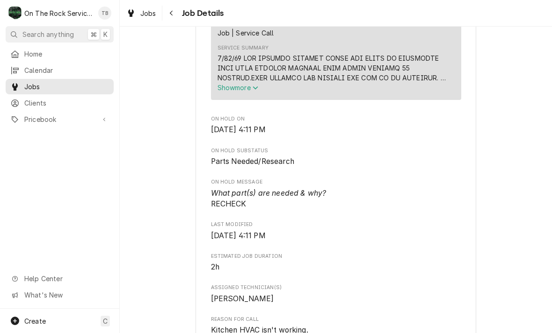
click at [253, 83] on button "Show more" at bounding box center [335, 88] width 237 height 10
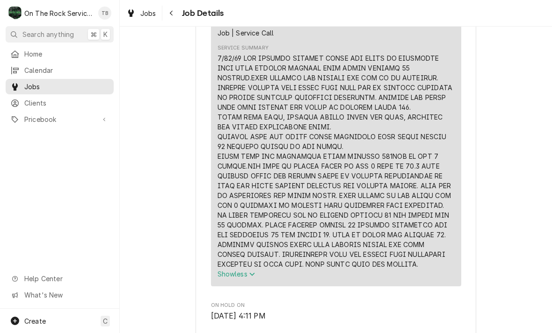
click at [186, 12] on span "Job Details" at bounding box center [201, 13] width 45 height 13
click at [178, 12] on button "Navigate back" at bounding box center [171, 13] width 15 height 15
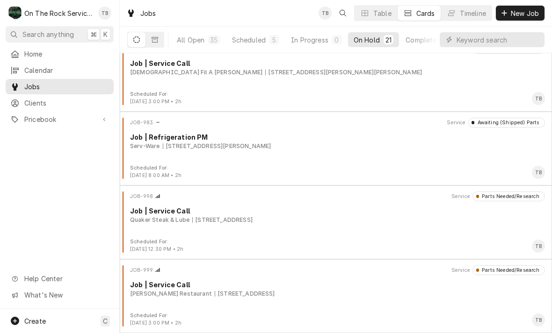
scroll to position [1271, 0]
click at [238, 40] on div "Scheduled" at bounding box center [249, 40] width 34 height 10
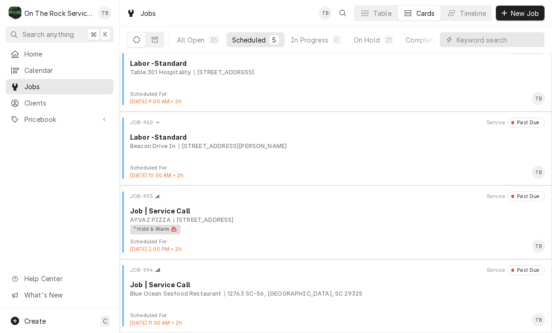
scroll to position [89, 0]
